Goal: Information Seeking & Learning: Learn about a topic

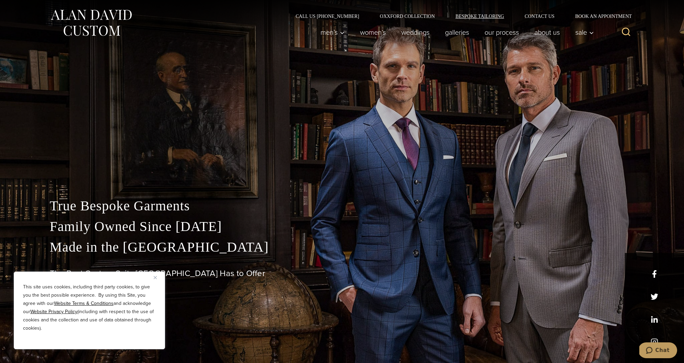
click at [486, 15] on link "Bespoke Tailoring" at bounding box center [479, 16] width 69 height 5
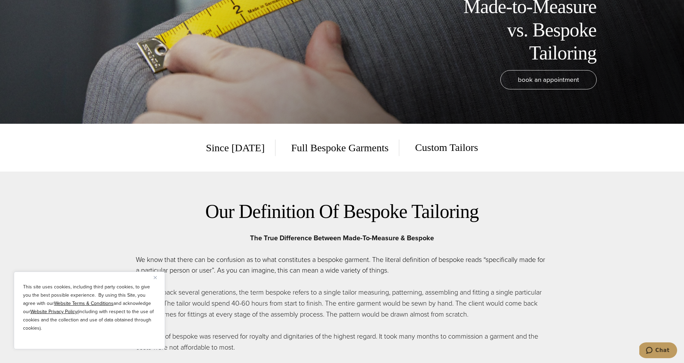
scroll to position [240, 0]
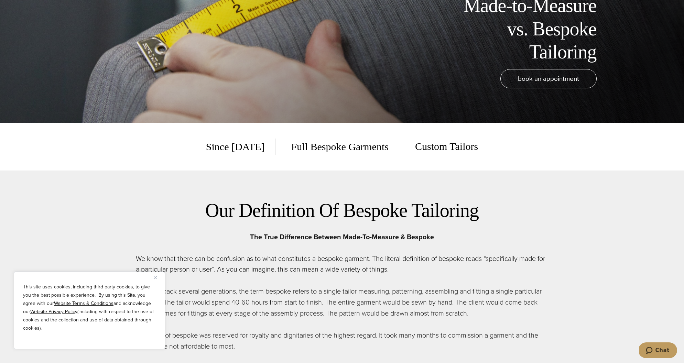
click at [457, 147] on span "Custom Tailors" at bounding box center [441, 146] width 73 height 17
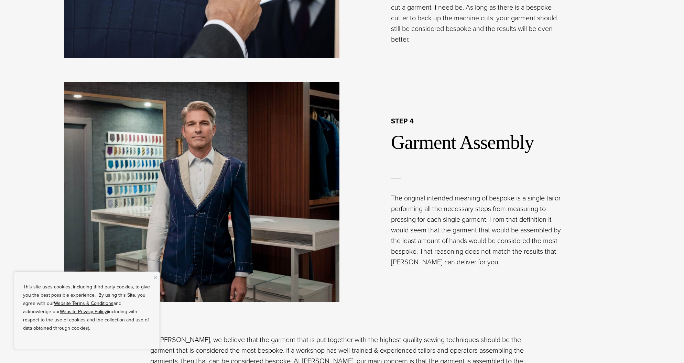
scroll to position [0, 0]
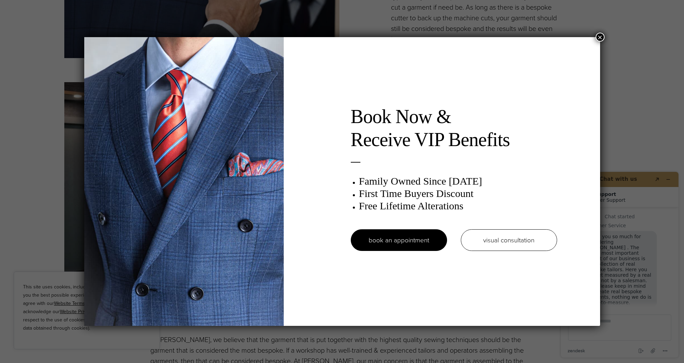
click at [603, 36] on button "×" at bounding box center [600, 37] width 9 height 9
